Goal: Information Seeking & Learning: Learn about a topic

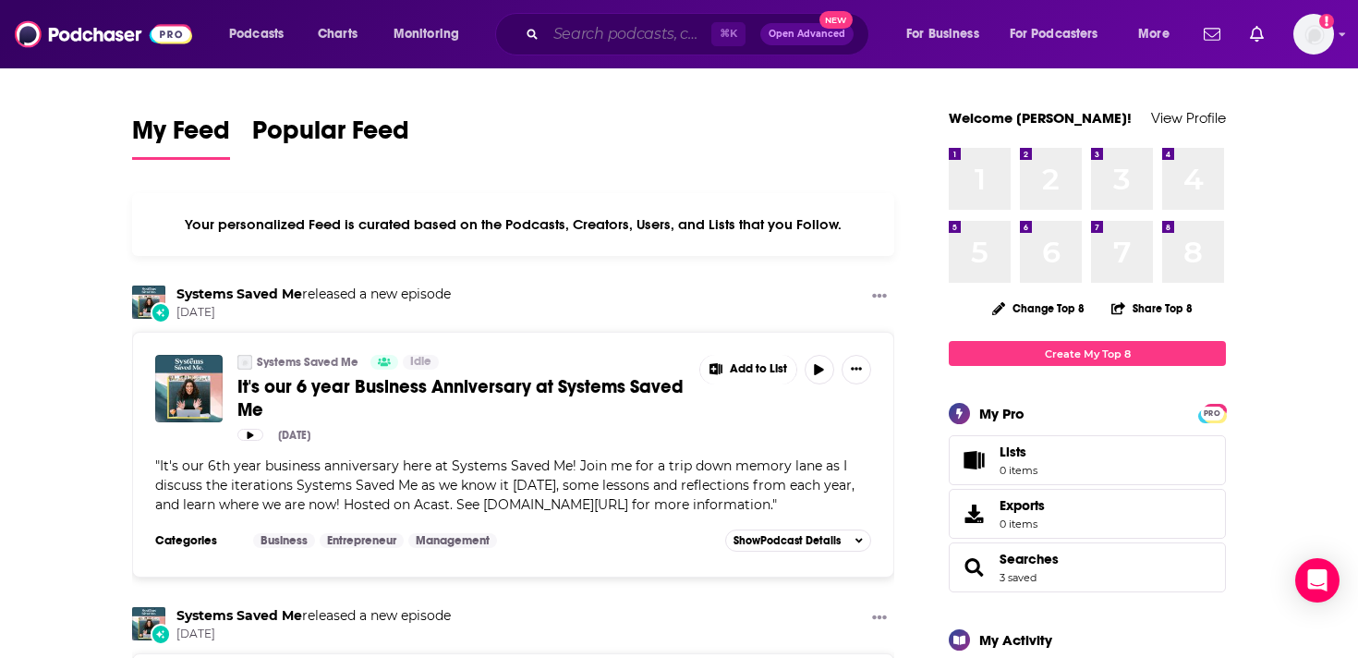
click at [580, 27] on input "Search podcasts, credits, & more..." at bounding box center [628, 34] width 165 height 30
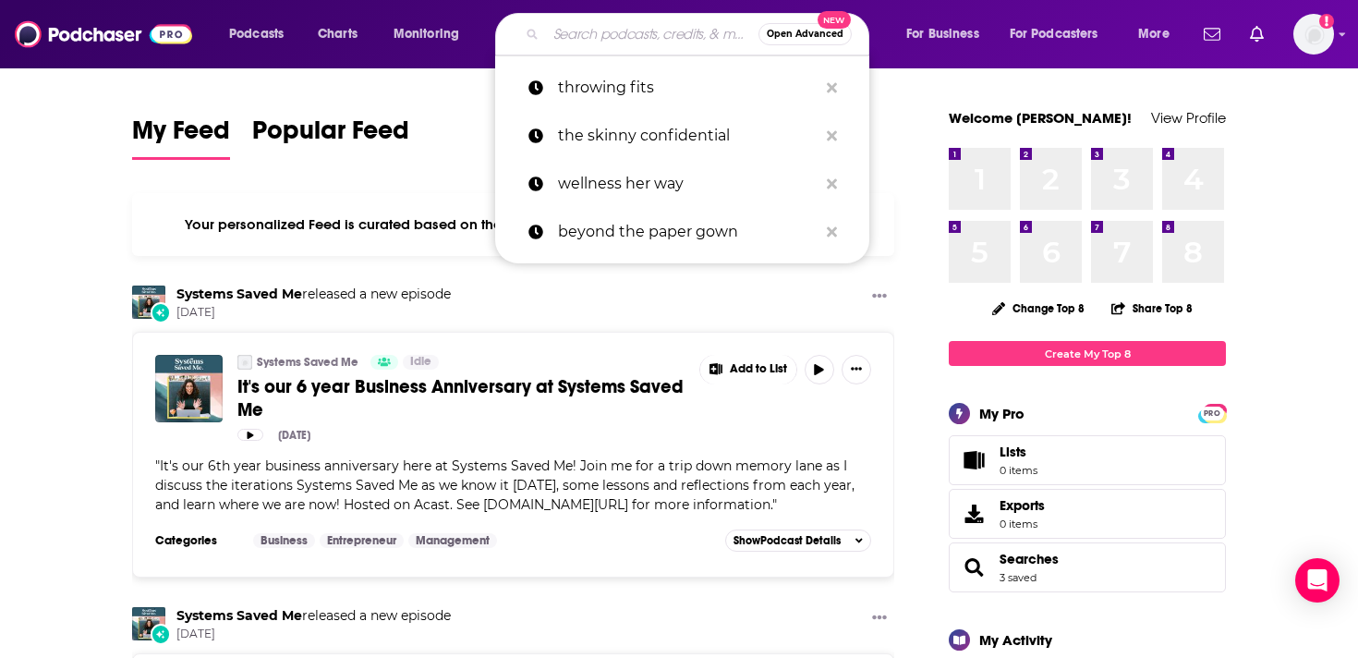
paste input "Almost Adulting with [PERSON_NAME]"
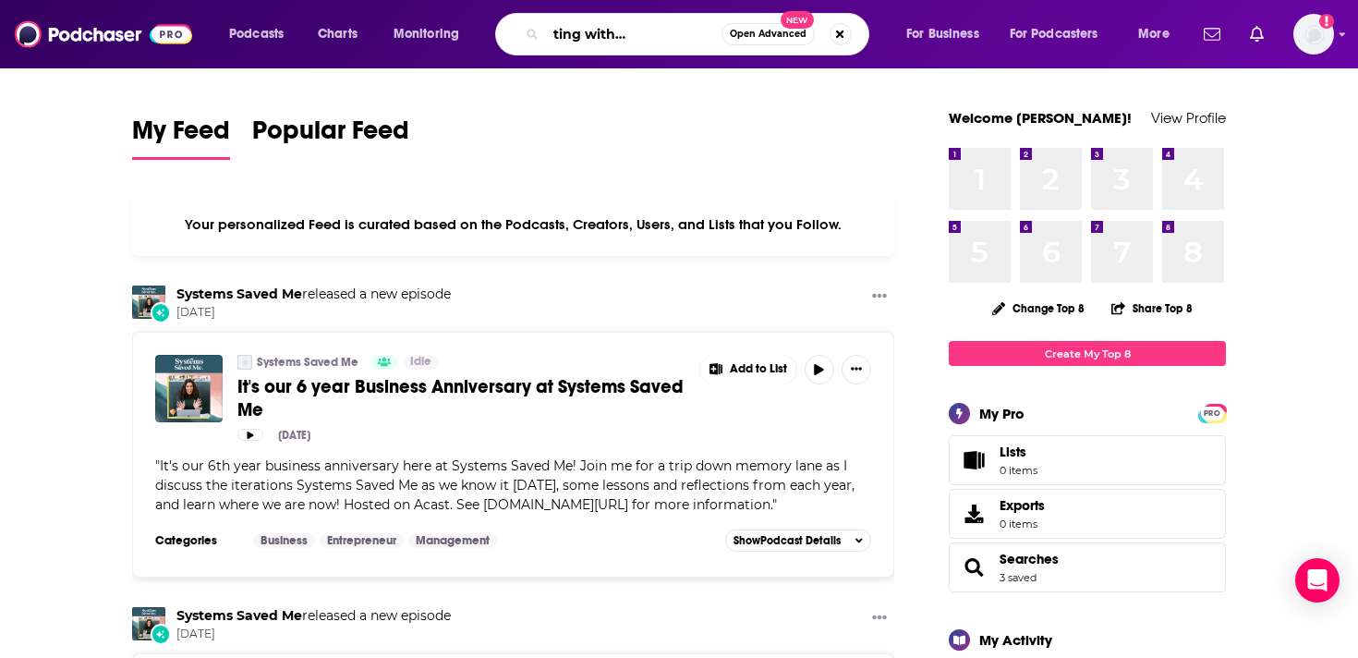
type input "Almost Adulting with [PERSON_NAME]"
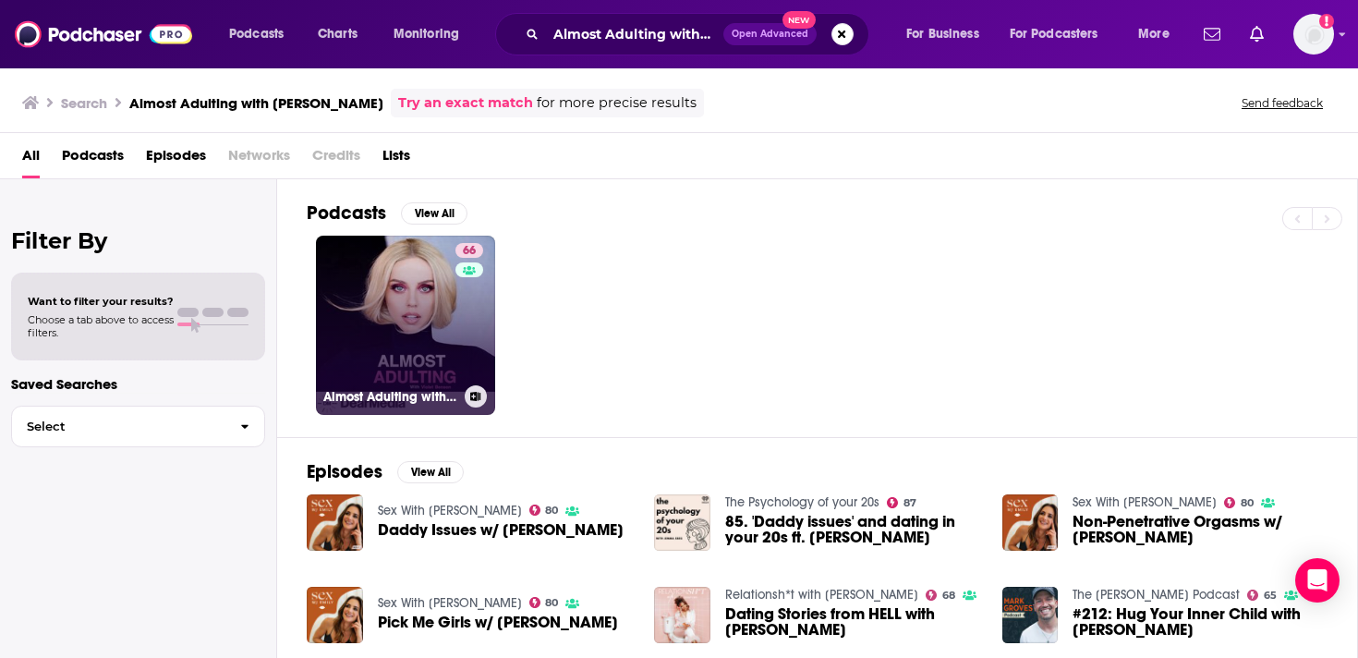
click at [420, 360] on link "66 Almost Adulting with [PERSON_NAME]" at bounding box center [405, 325] width 179 height 179
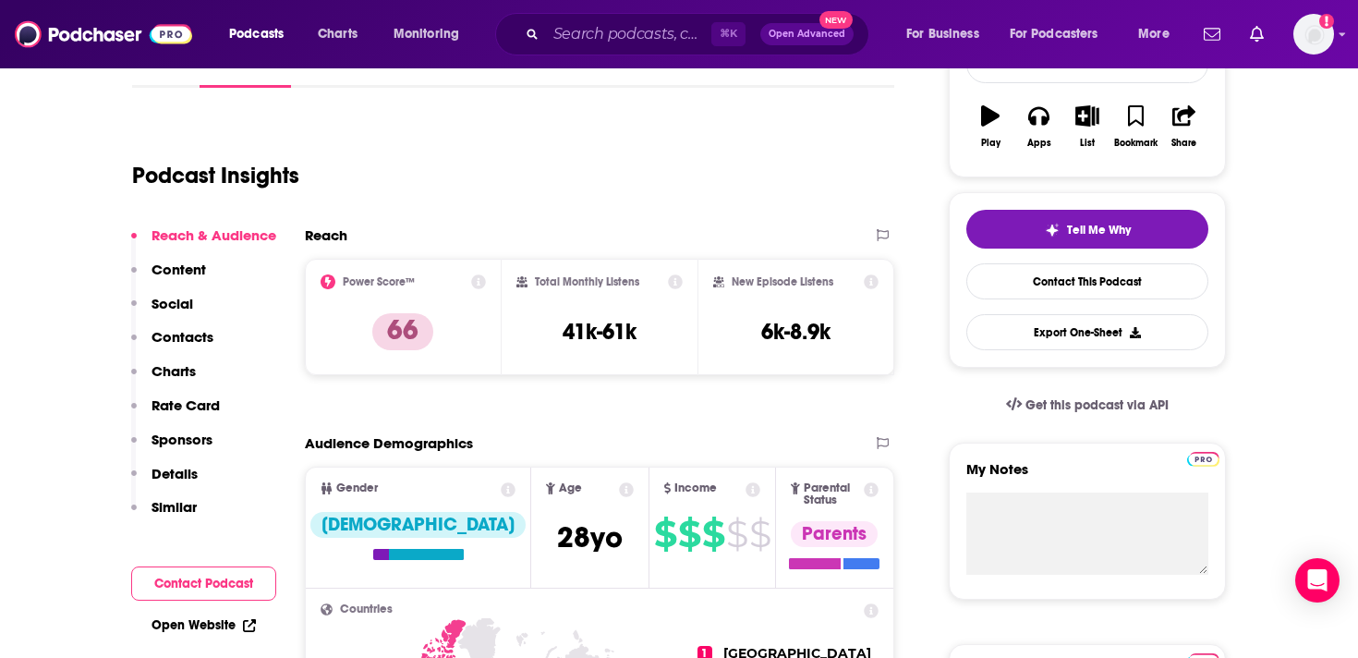
scroll to position [383, 0]
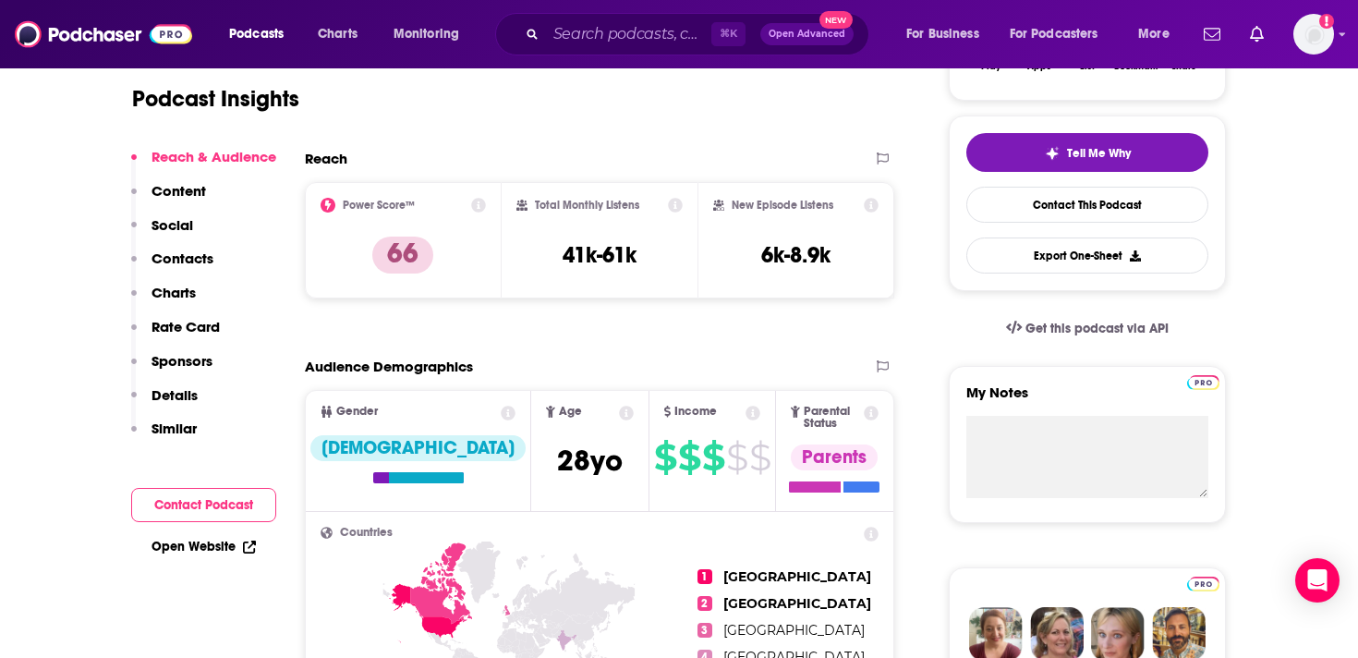
click at [619, 410] on icon at bounding box center [626, 413] width 15 height 15
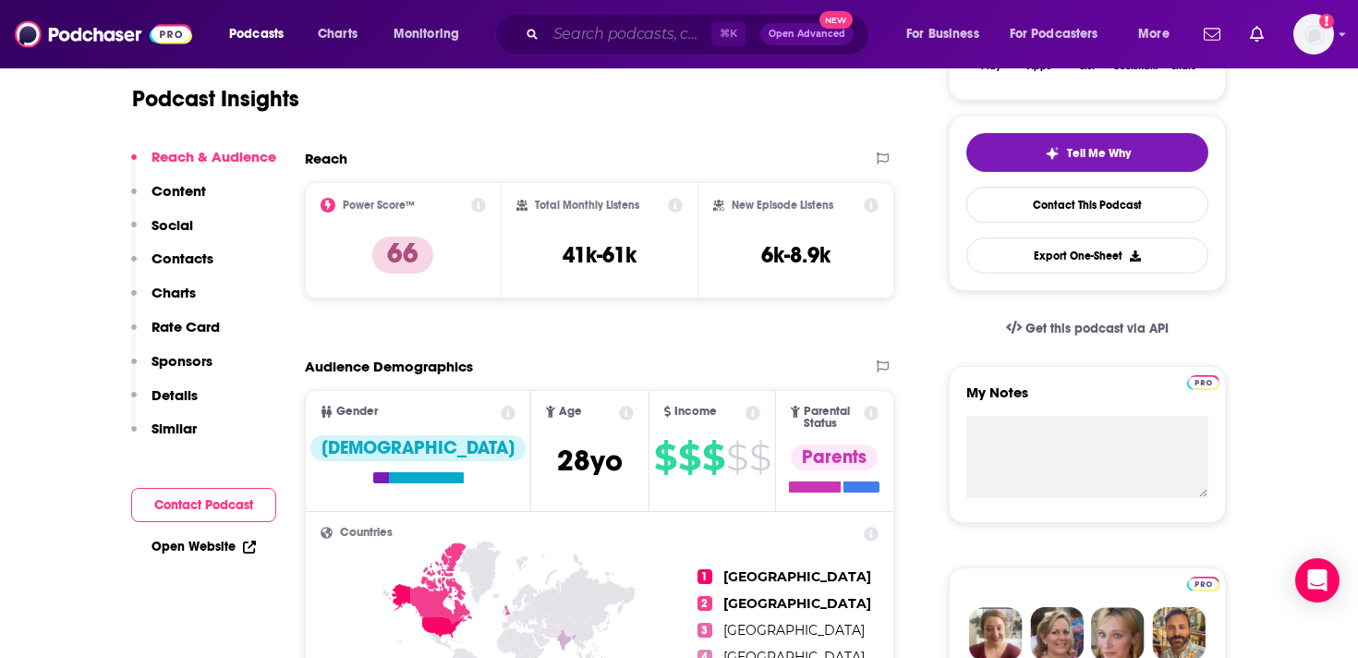
click at [620, 31] on input "Search podcasts, credits, & more..." at bounding box center [628, 34] width 165 height 30
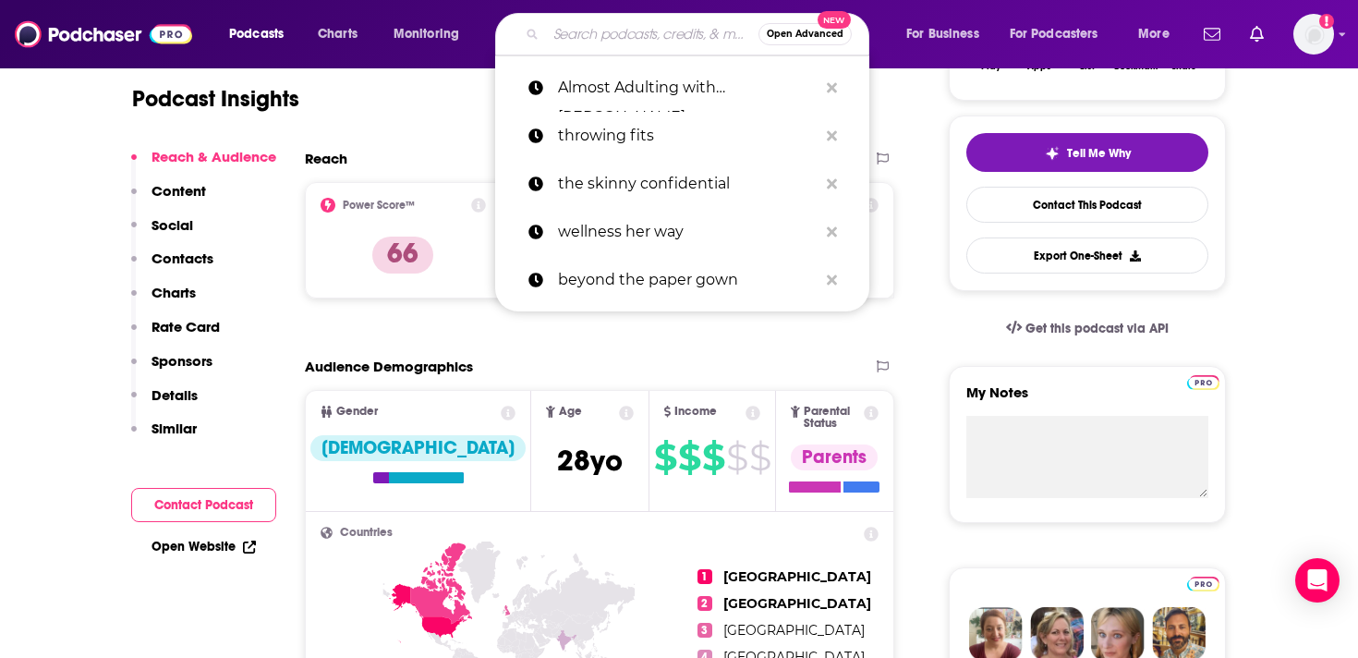
paste input "Right About Now"
type input "Right About Now"
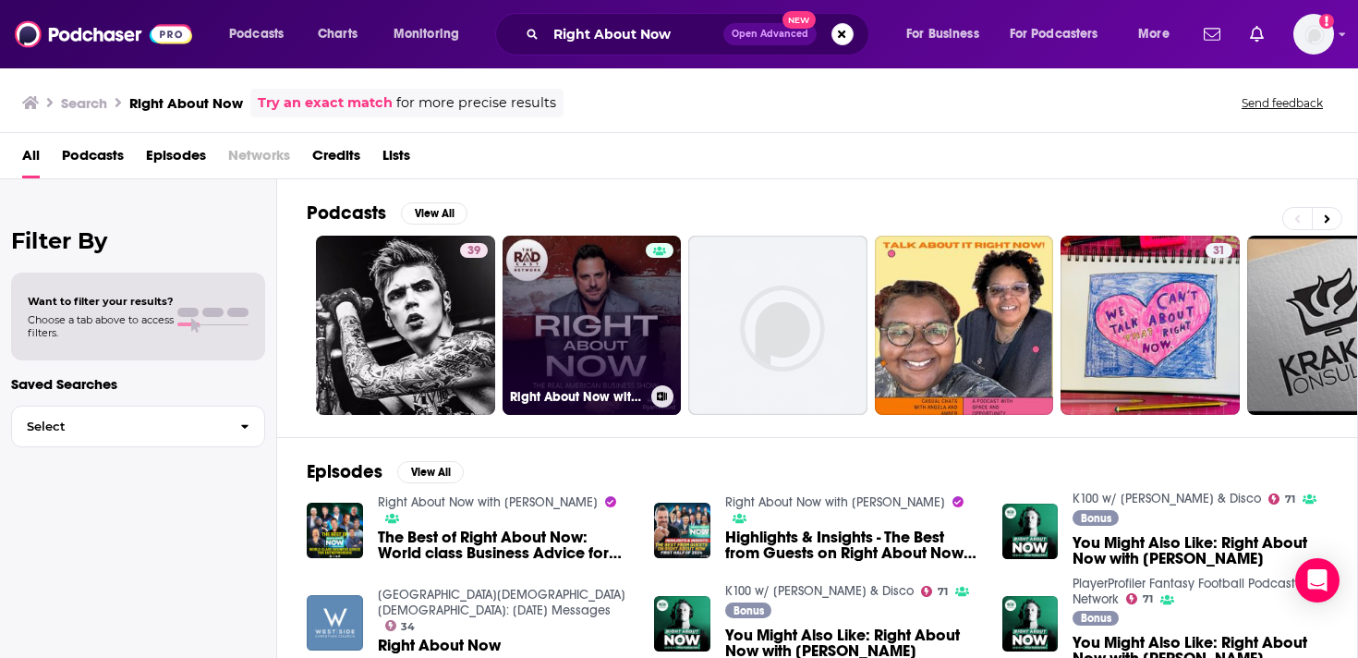
click at [611, 267] on link "Right About Now with [PERSON_NAME]" at bounding box center [592, 325] width 179 height 179
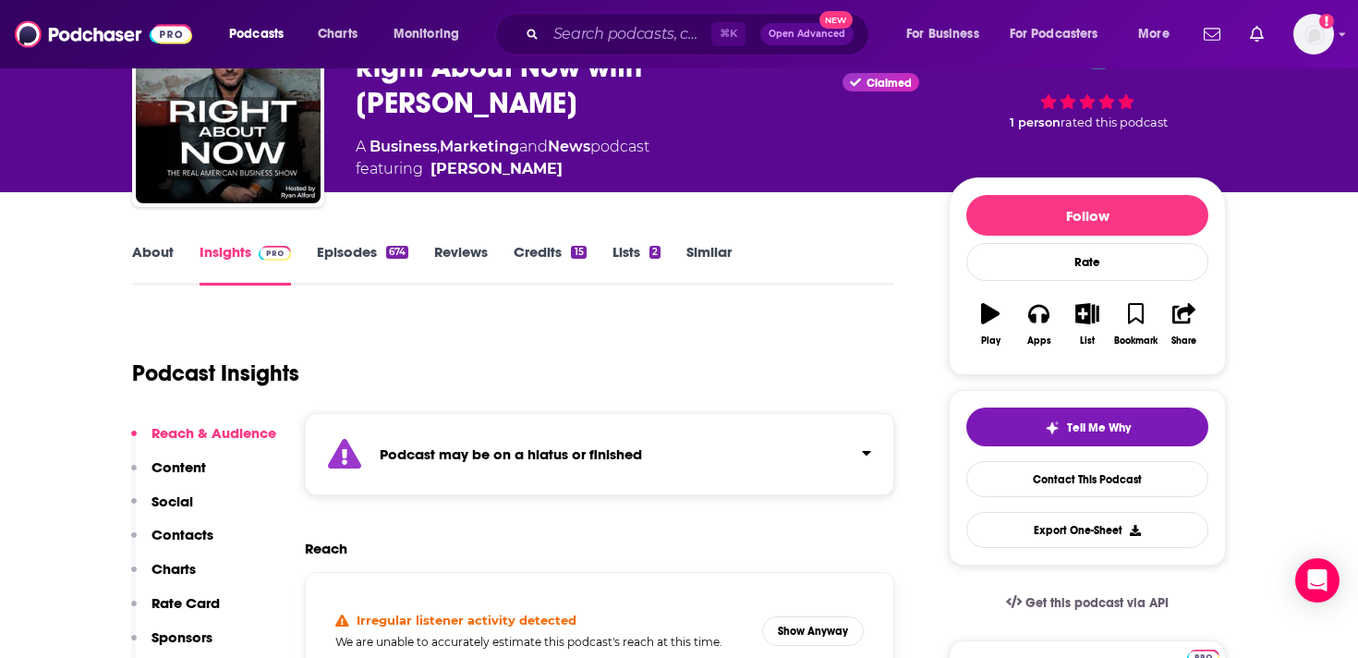
scroll to position [170, 0]
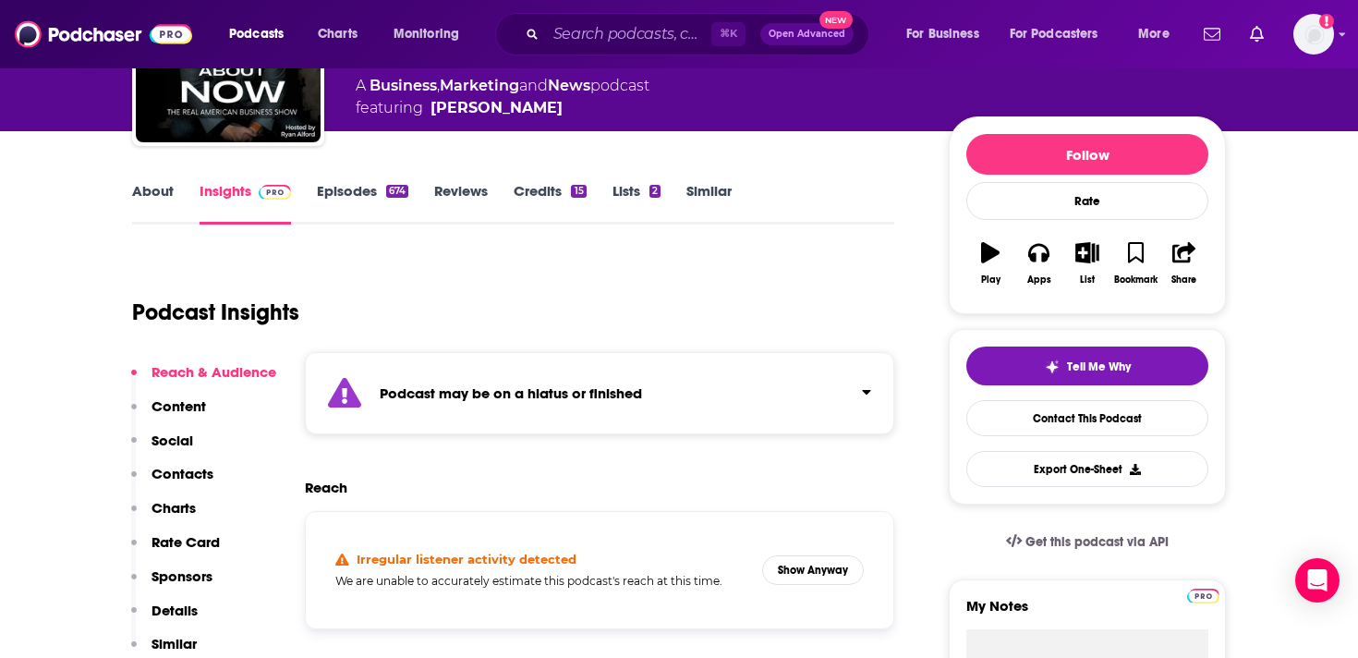
click at [143, 200] on link "About" at bounding box center [153, 203] width 42 height 42
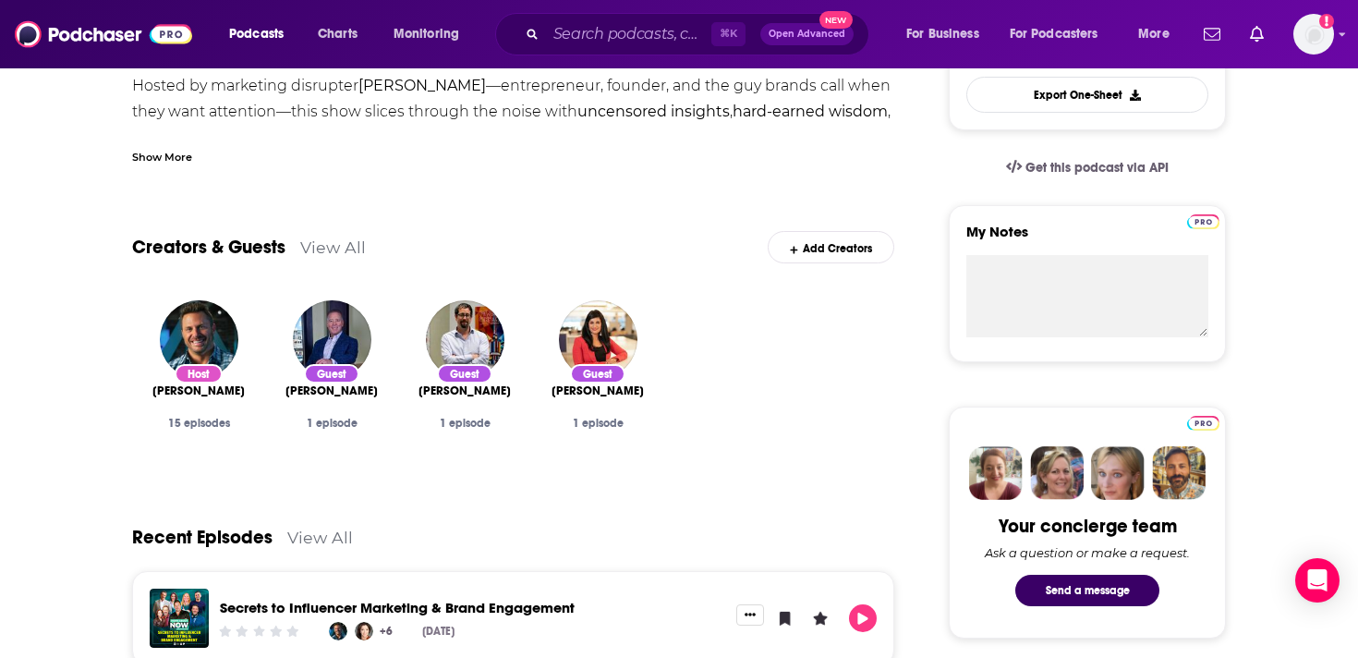
scroll to position [684, 0]
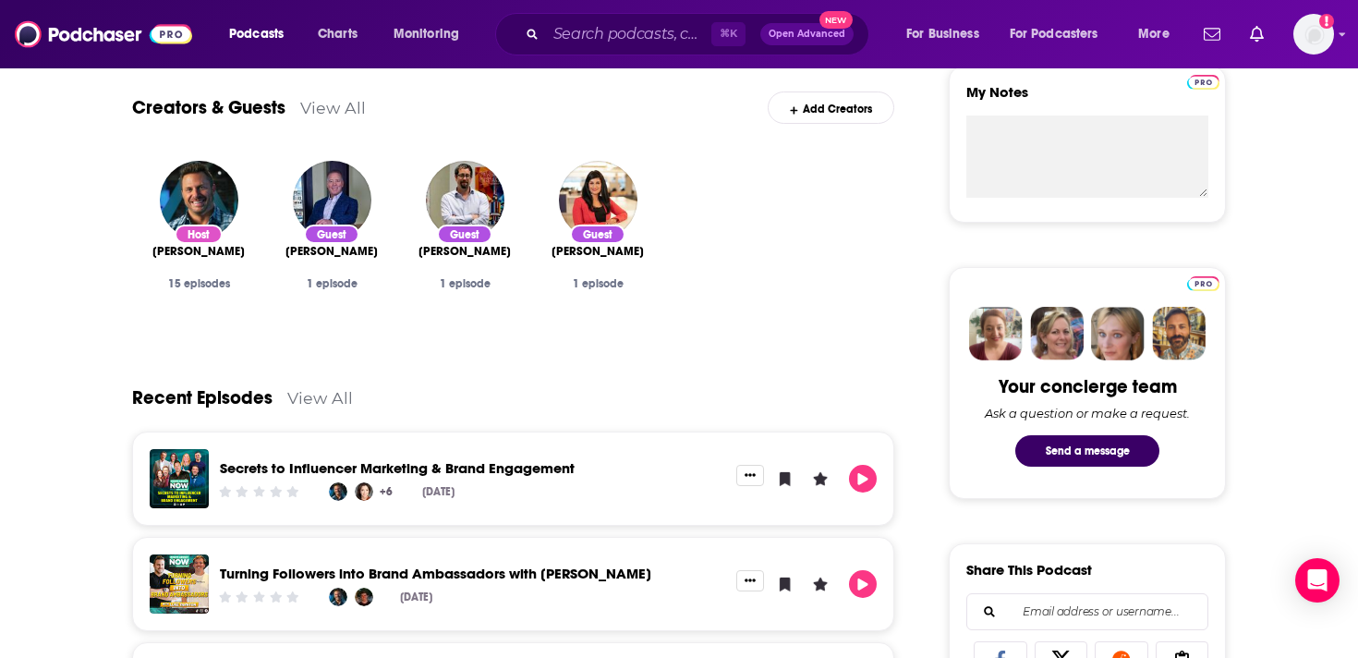
click at [669, 17] on div "⌘ K Open Advanced New" at bounding box center [682, 34] width 374 height 42
click at [665, 30] on input "Search podcasts, credits, & more..." at bounding box center [628, 34] width 165 height 30
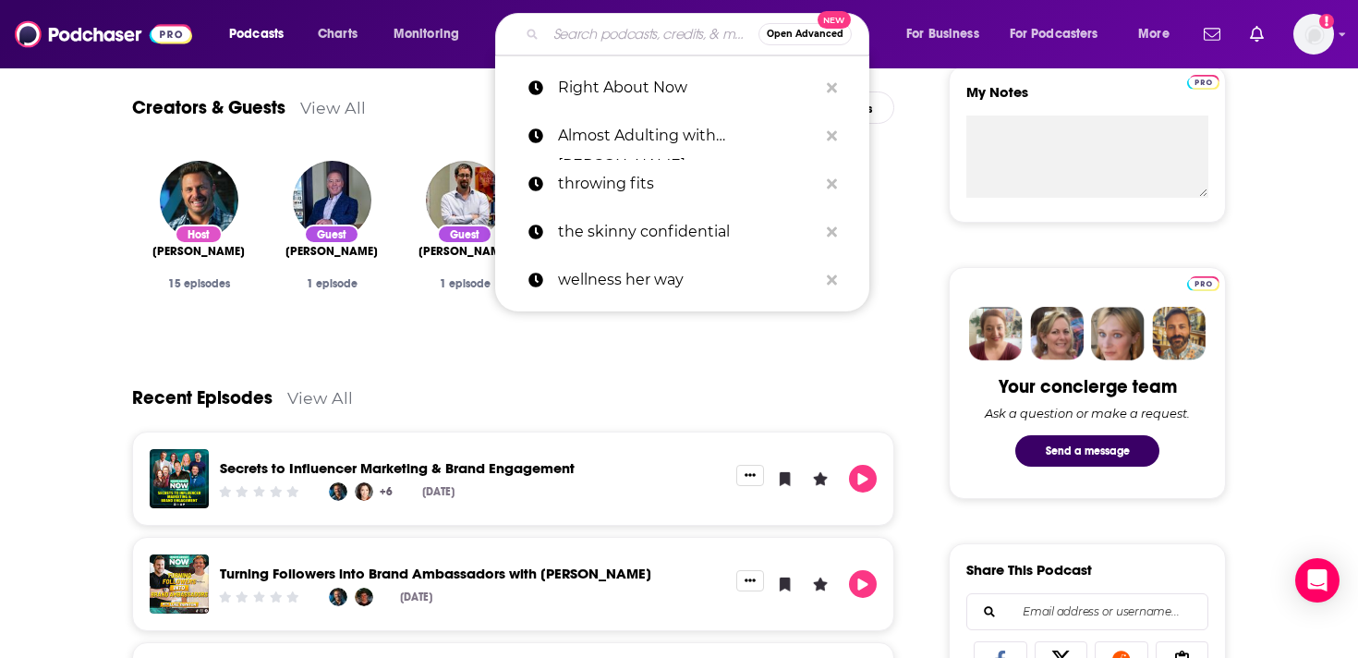
paste input "How Long Gone"
type input "How Long Gone"
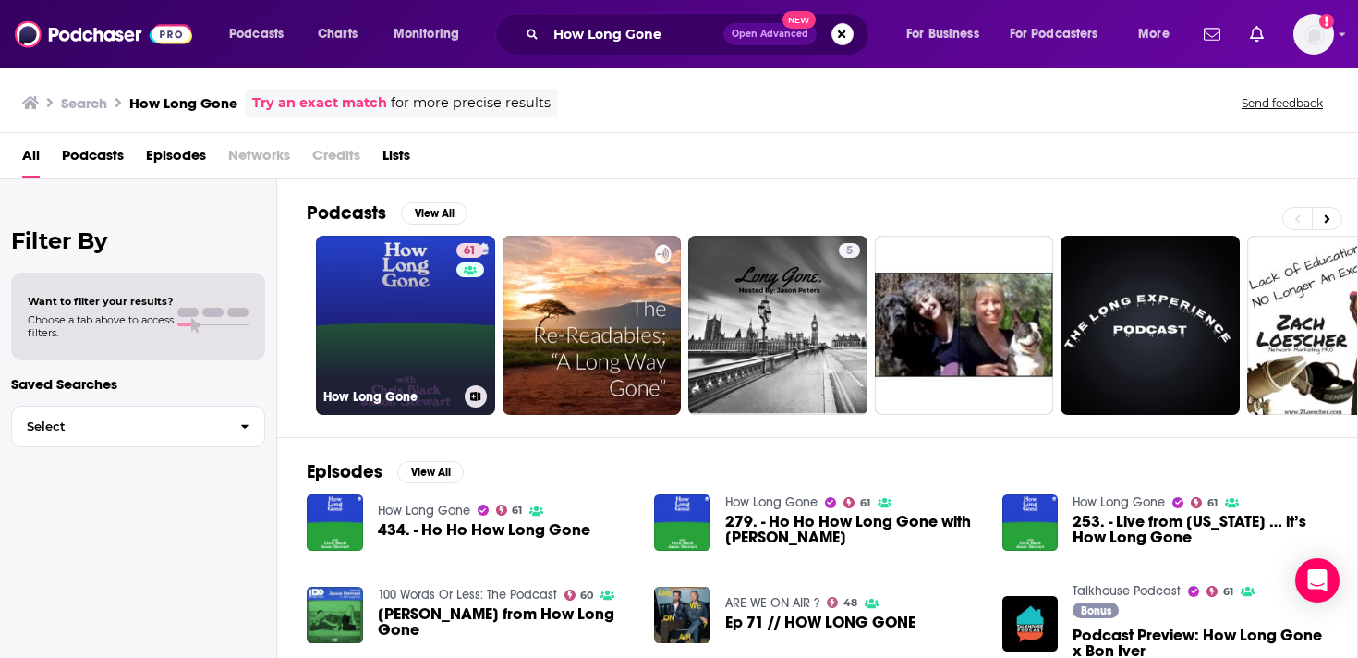
click at [430, 365] on link "61 How Long Gone" at bounding box center [405, 325] width 179 height 179
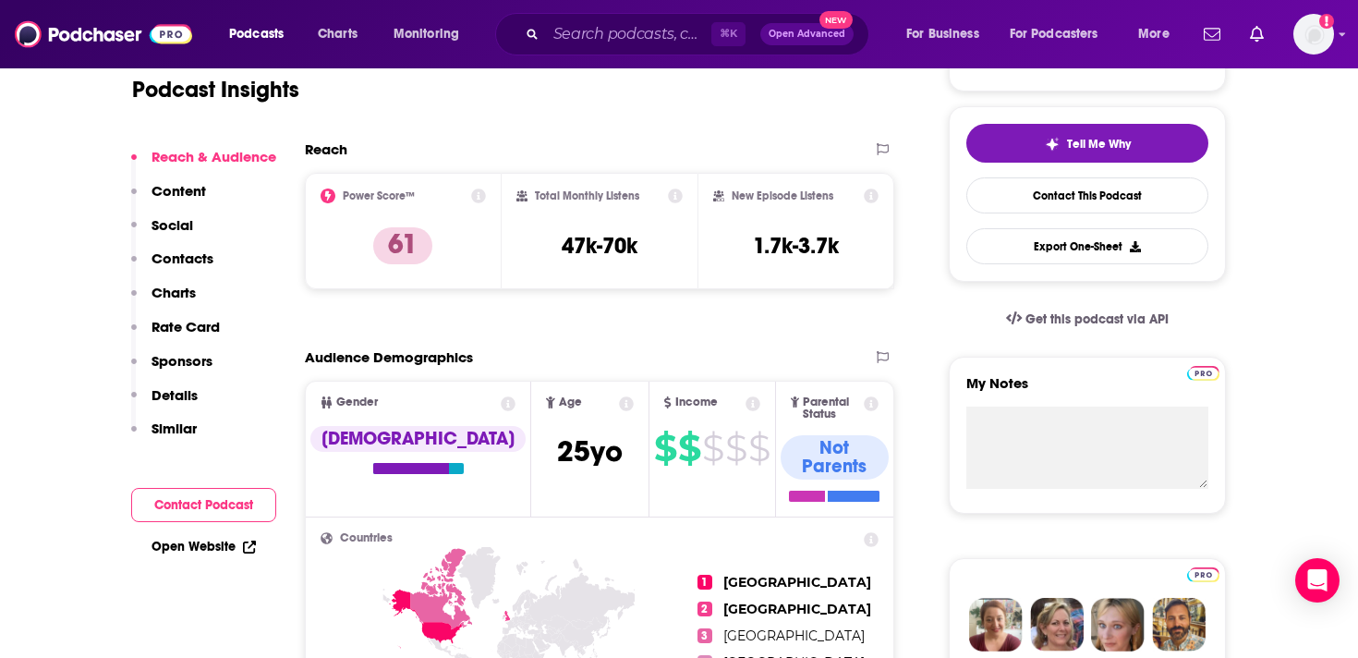
scroll to position [394, 0]
click at [653, 31] on input "Search podcasts, credits, & more..." at bounding box center [628, 34] width 165 height 30
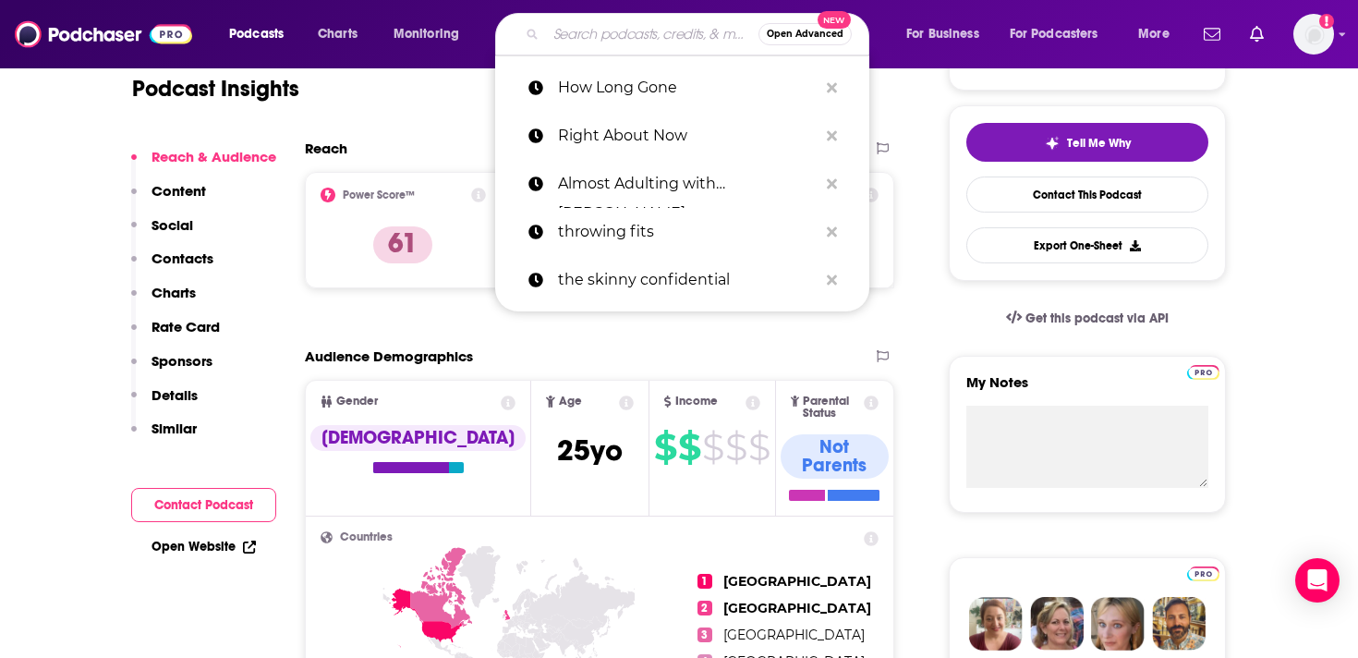
paste input "Diary of a CEO"
type input "Diary of a CEO"
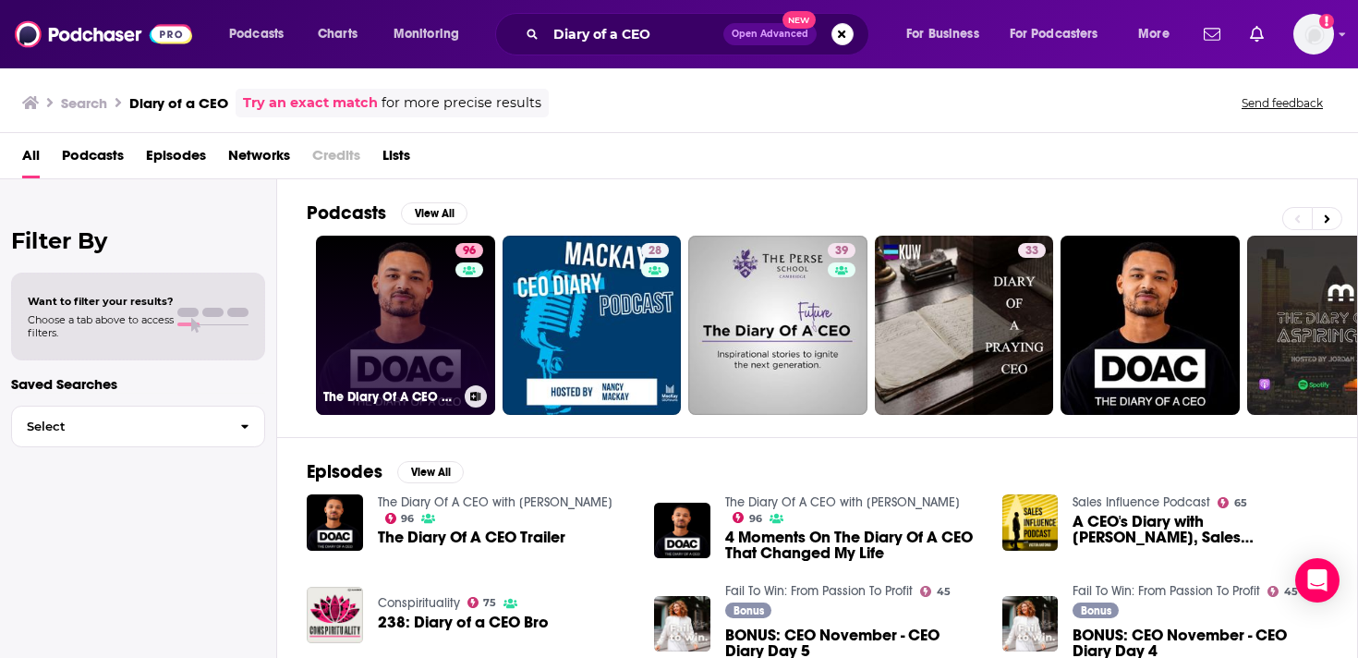
click at [422, 337] on link "96 The Diary Of A CEO with [PERSON_NAME]" at bounding box center [405, 325] width 179 height 179
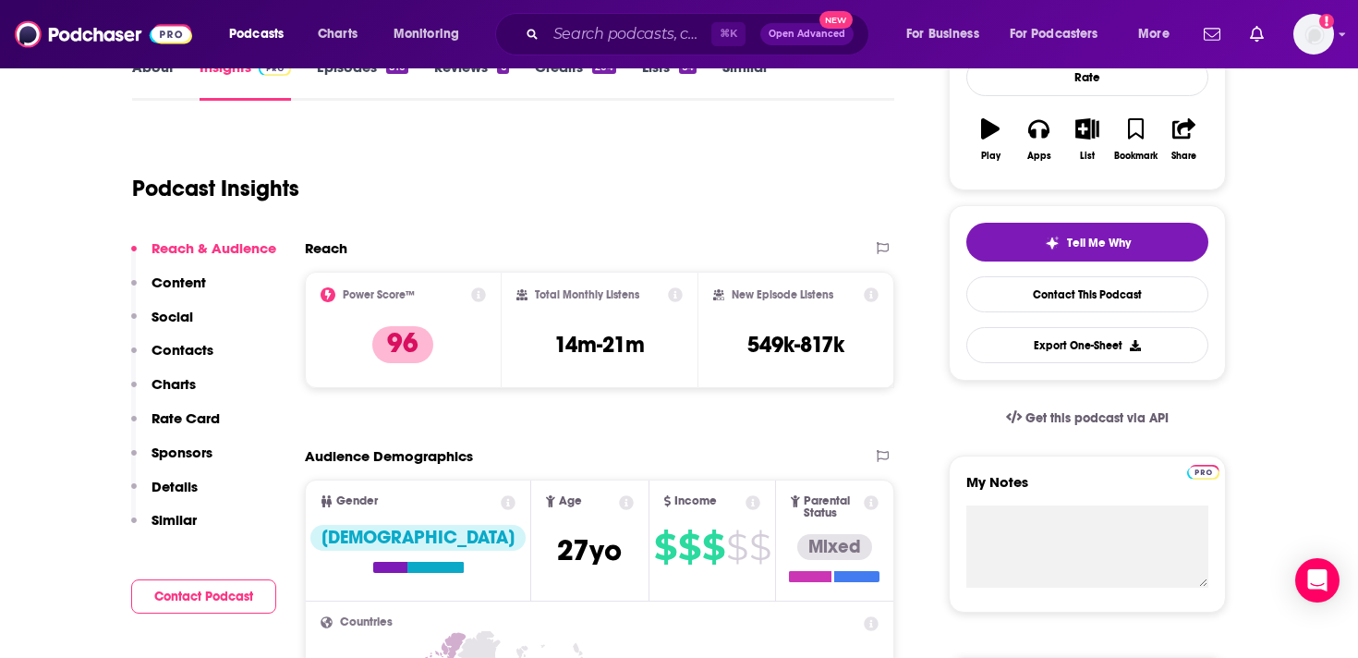
scroll to position [314, 0]
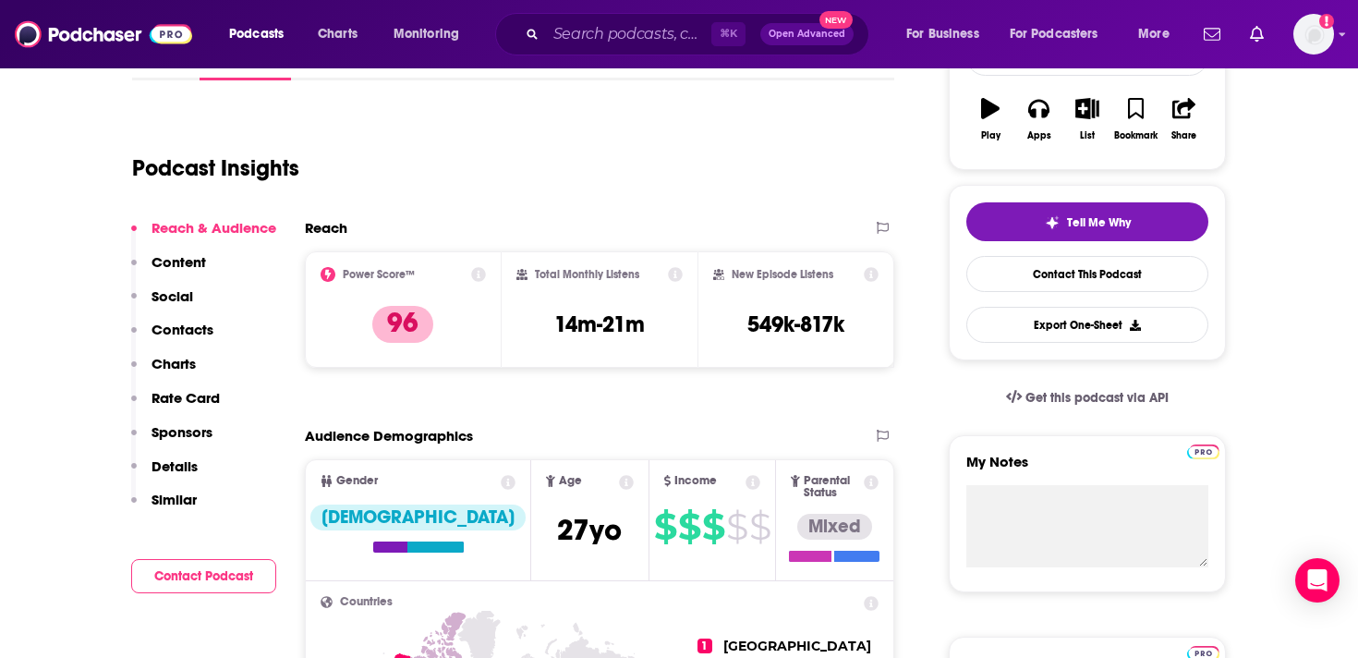
click at [540, 30] on div "⌘ K Open Advanced New" at bounding box center [682, 34] width 374 height 42
click at [541, 30] on div "⌘ K Open Advanced New" at bounding box center [682, 34] width 374 height 42
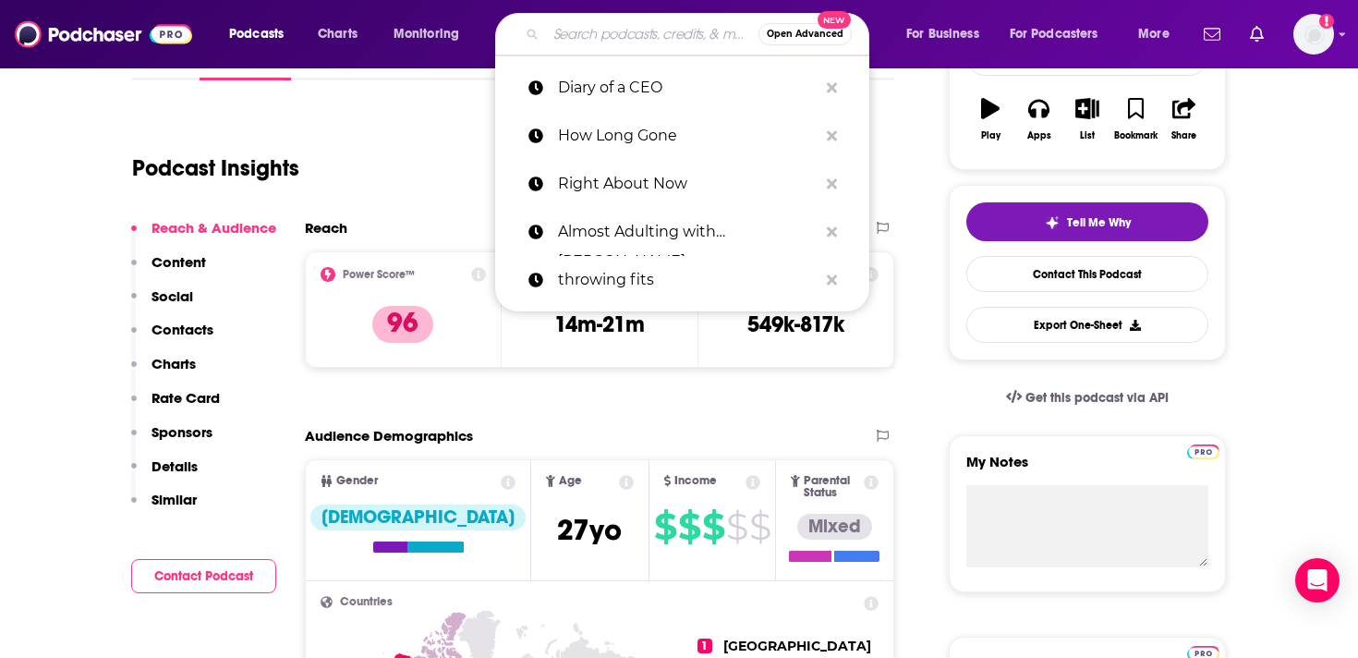
click at [558, 34] on input "Search podcasts, credits, & more..." at bounding box center [652, 34] width 212 height 30
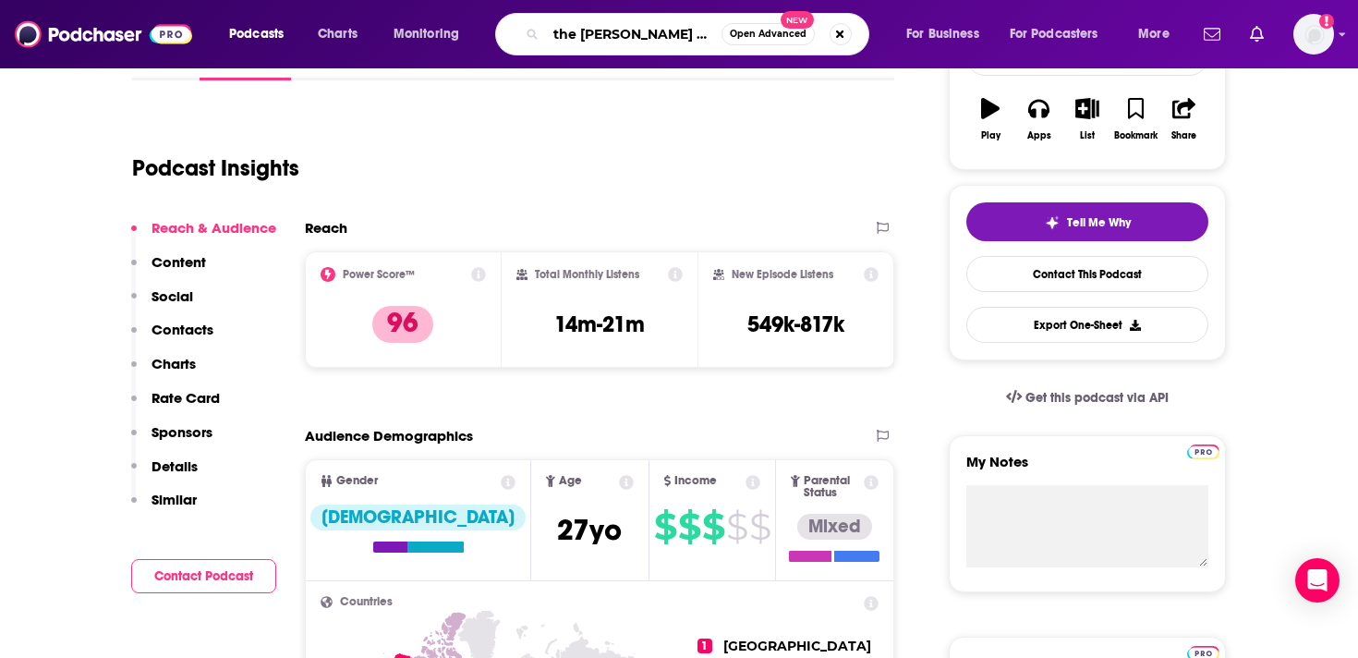
type input "the [PERSON_NAME] show"
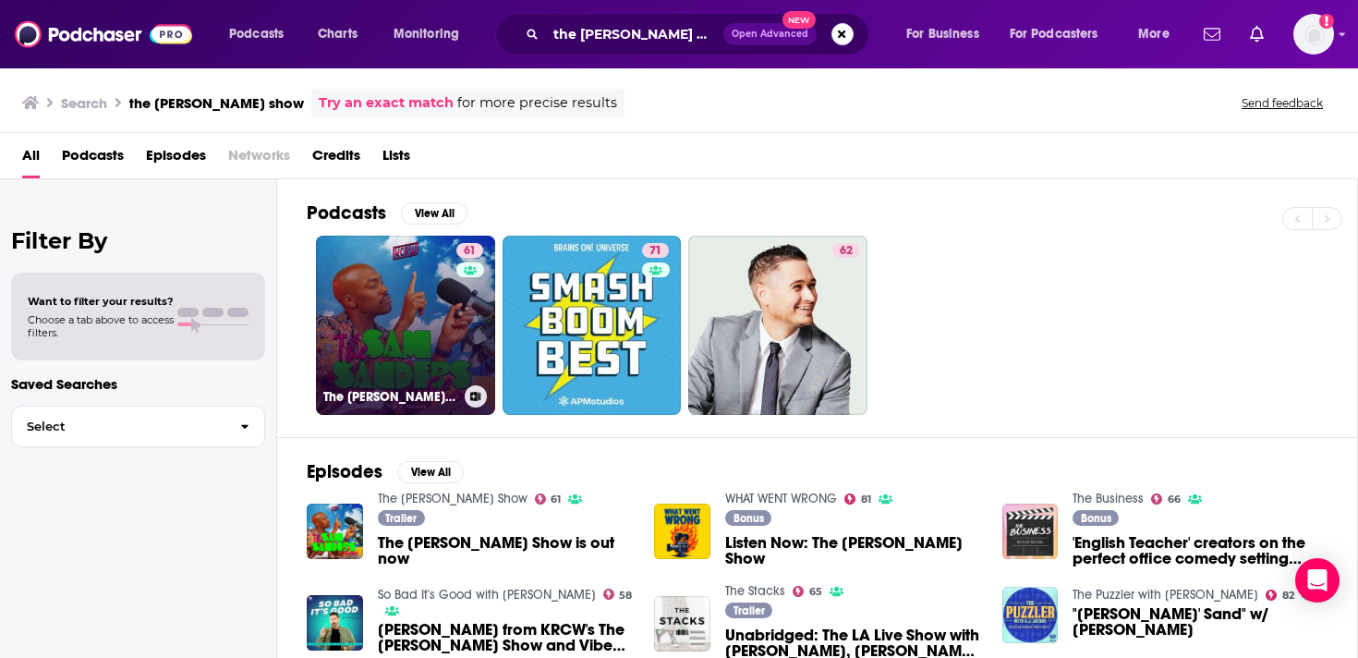
click at [418, 333] on link "61 The [PERSON_NAME] Show" at bounding box center [405, 325] width 179 height 179
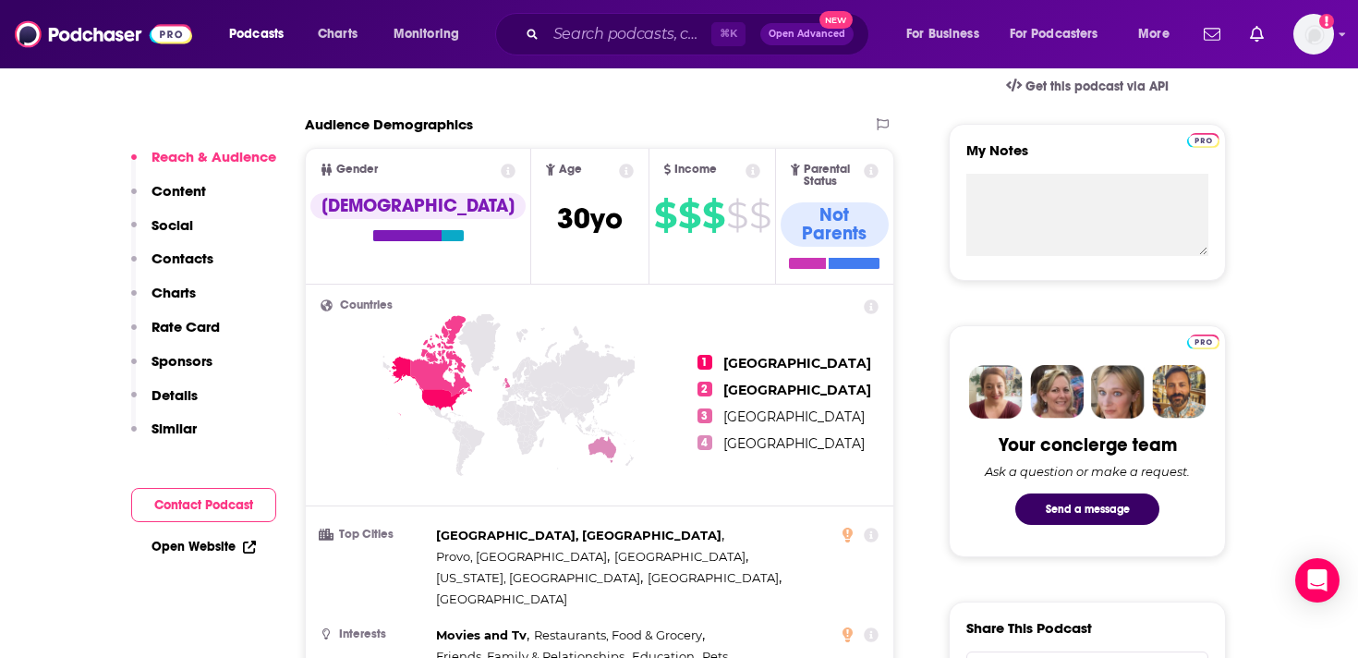
scroll to position [628, 0]
